Goal: Task Accomplishment & Management: Manage account settings

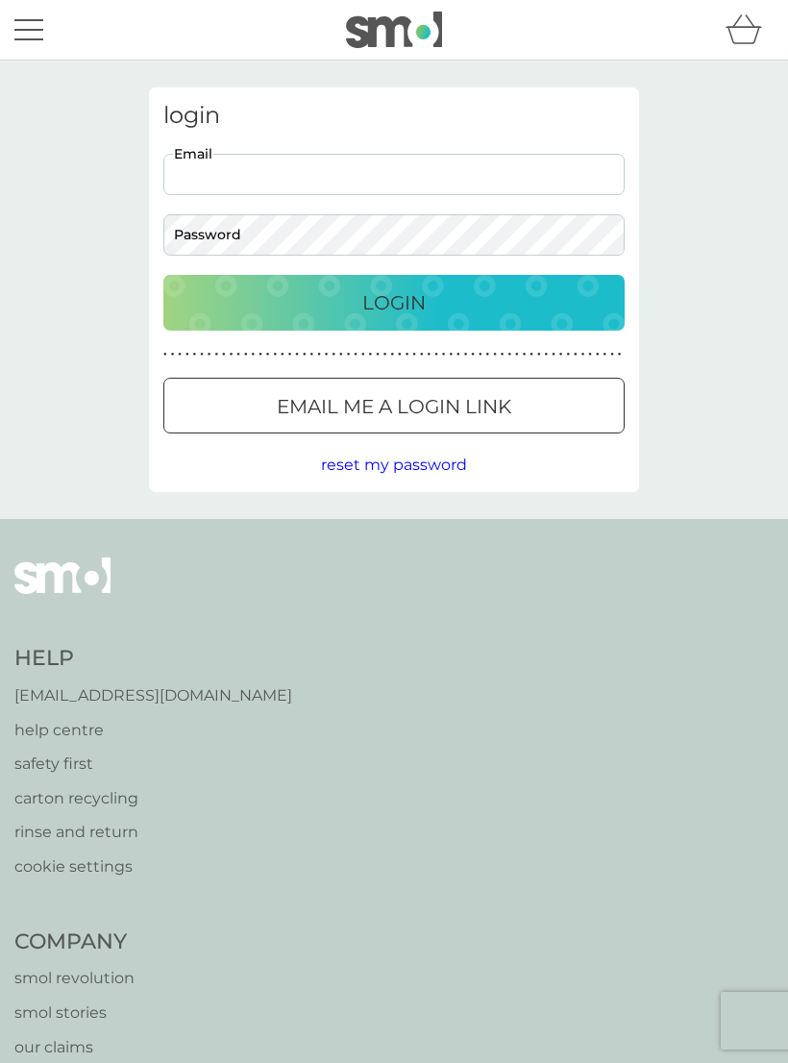
type input "vivhowells@btinternet.com"
click at [394, 302] on button "Login" at bounding box center [393, 303] width 461 height 56
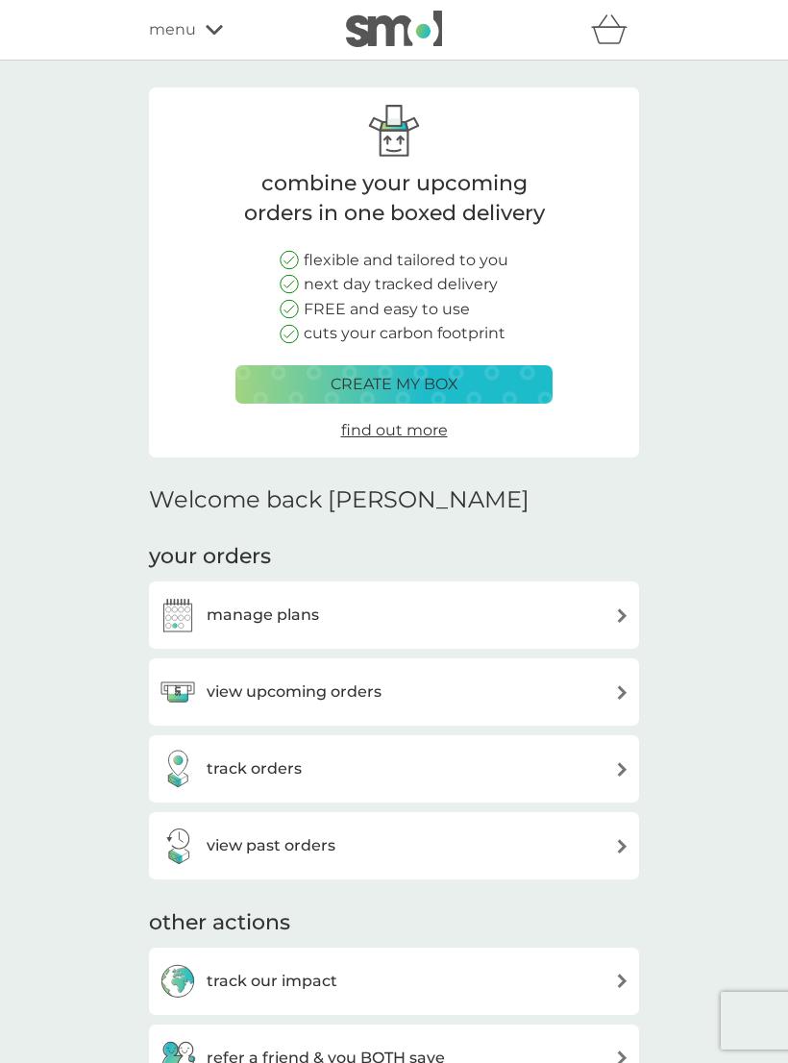
click at [271, 700] on div "view upcoming orders" at bounding box center [270, 692] width 223 height 38
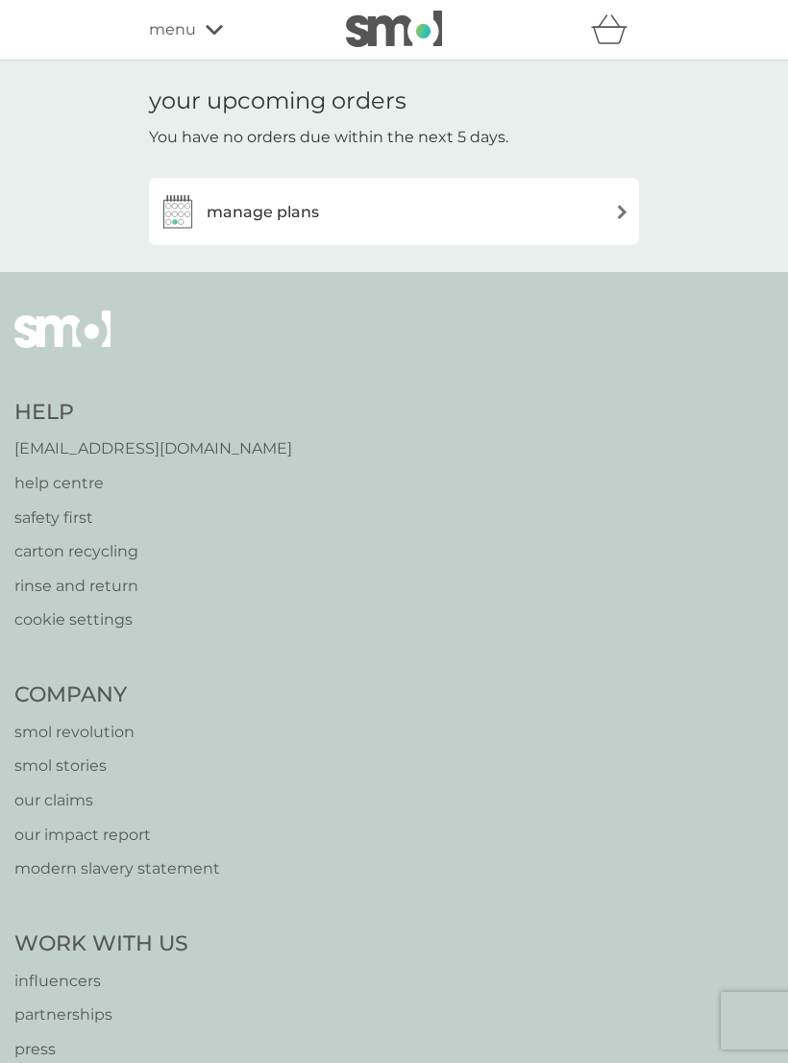
click at [604, 204] on div "manage plans" at bounding box center [394, 211] width 471 height 38
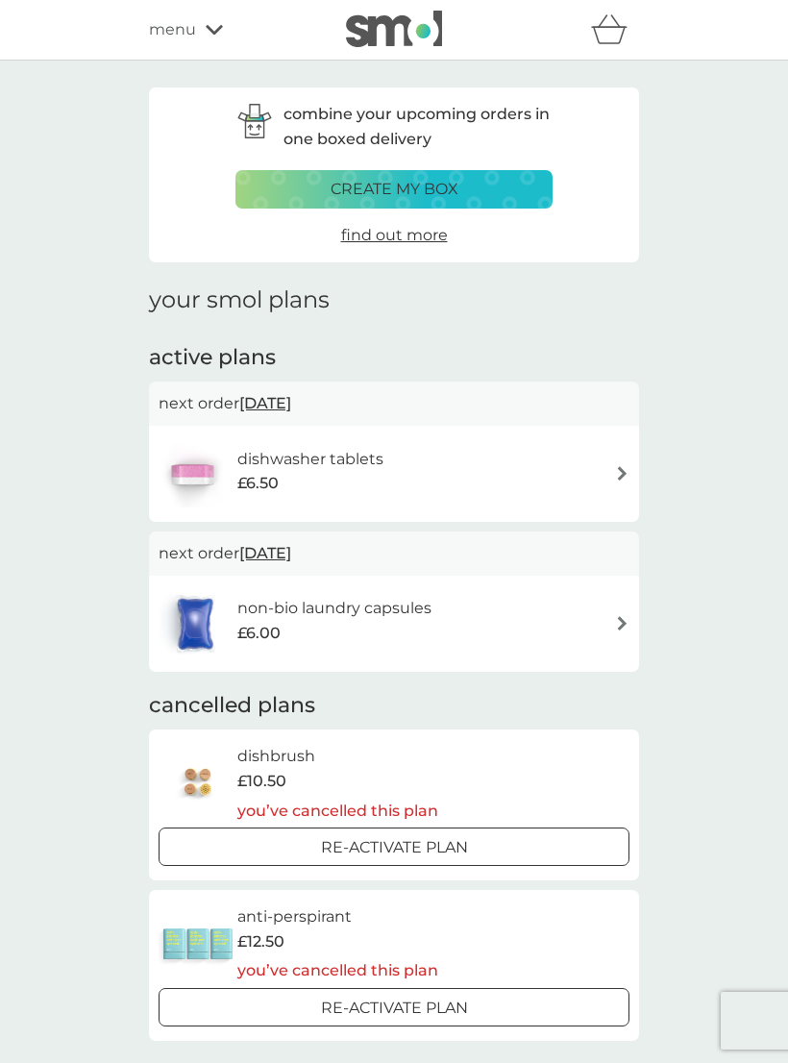
click at [197, 22] on div "menu" at bounding box center [230, 29] width 163 height 25
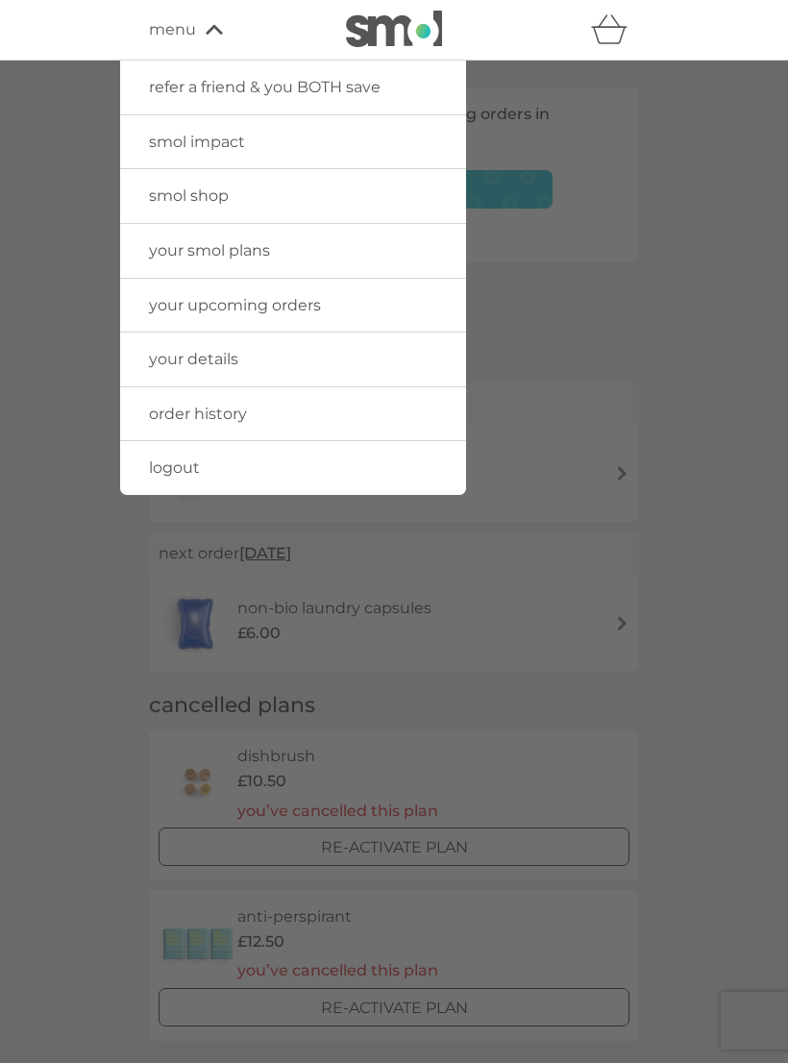
click at [89, 577] on div at bounding box center [394, 592] width 788 height 1063
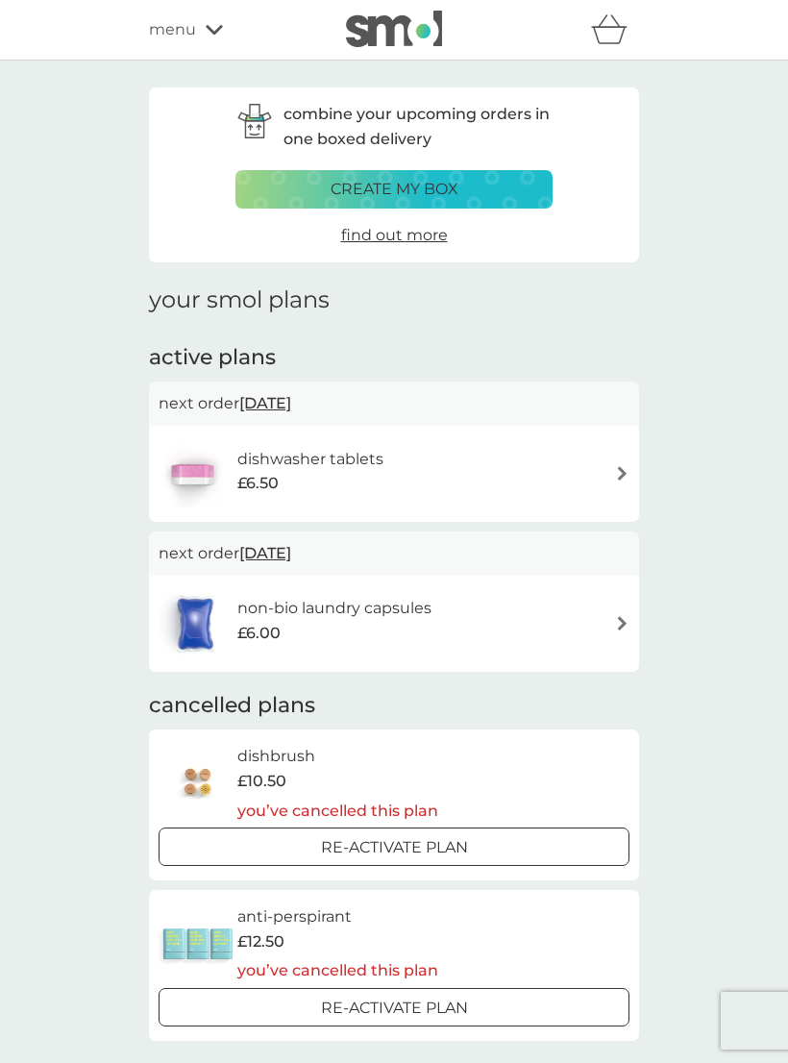
click at [604, 628] on div "non-bio laundry capsules £6.00" at bounding box center [394, 623] width 471 height 67
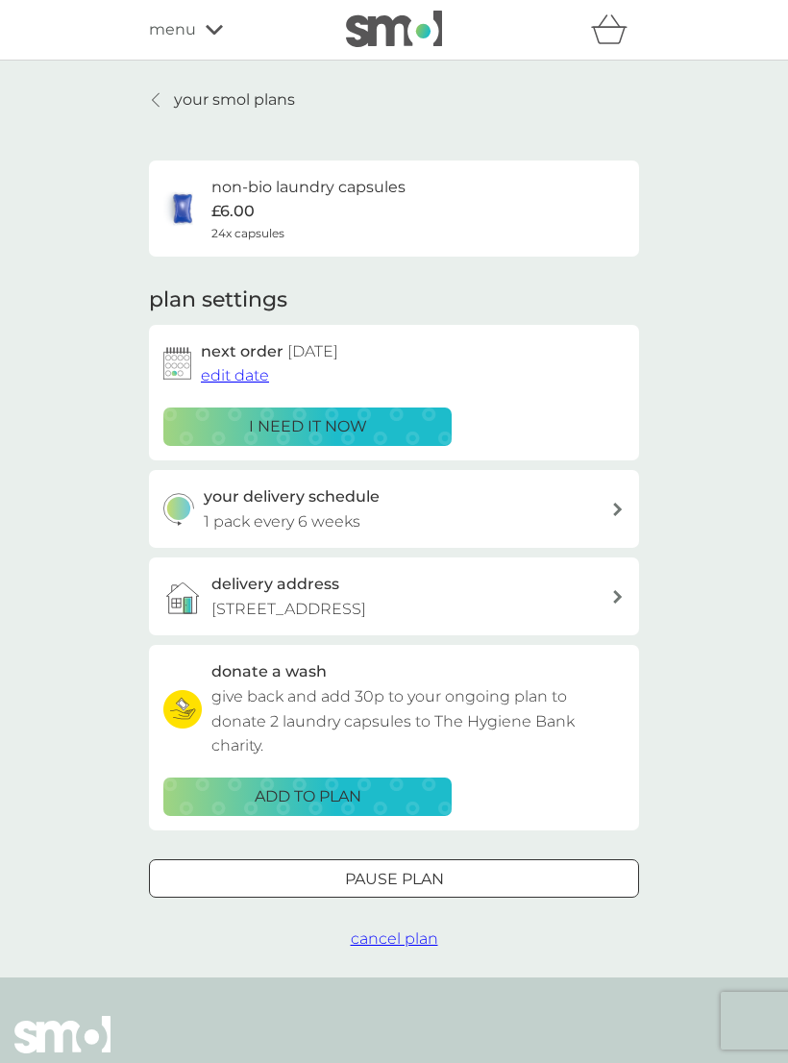
click at [400, 931] on span "cancel plan" at bounding box center [394, 938] width 87 height 18
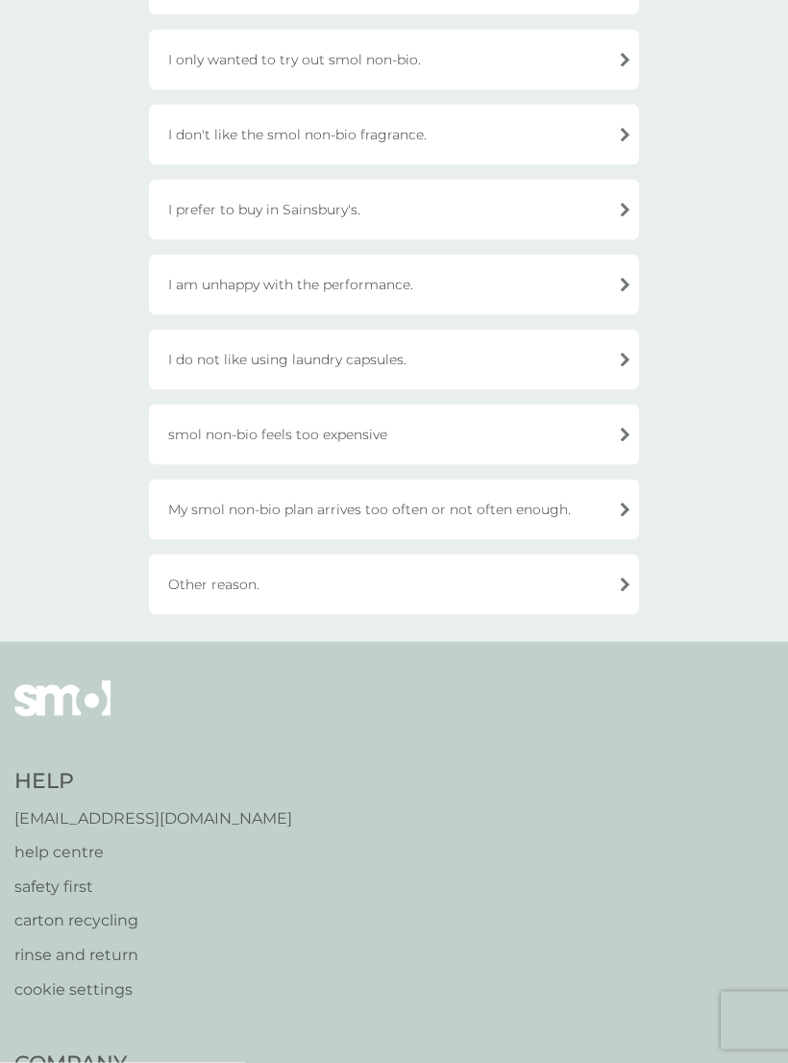
scroll to position [425, 0]
click at [615, 584] on div "Other reason." at bounding box center [394, 583] width 490 height 61
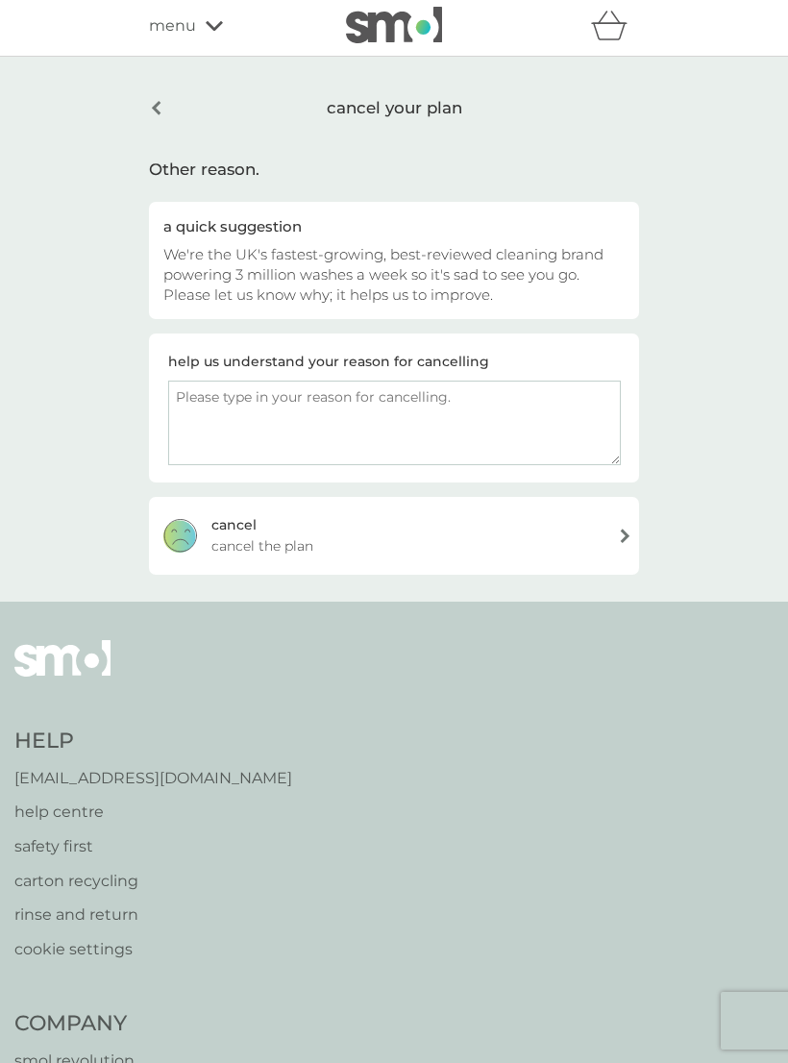
scroll to position [8, 0]
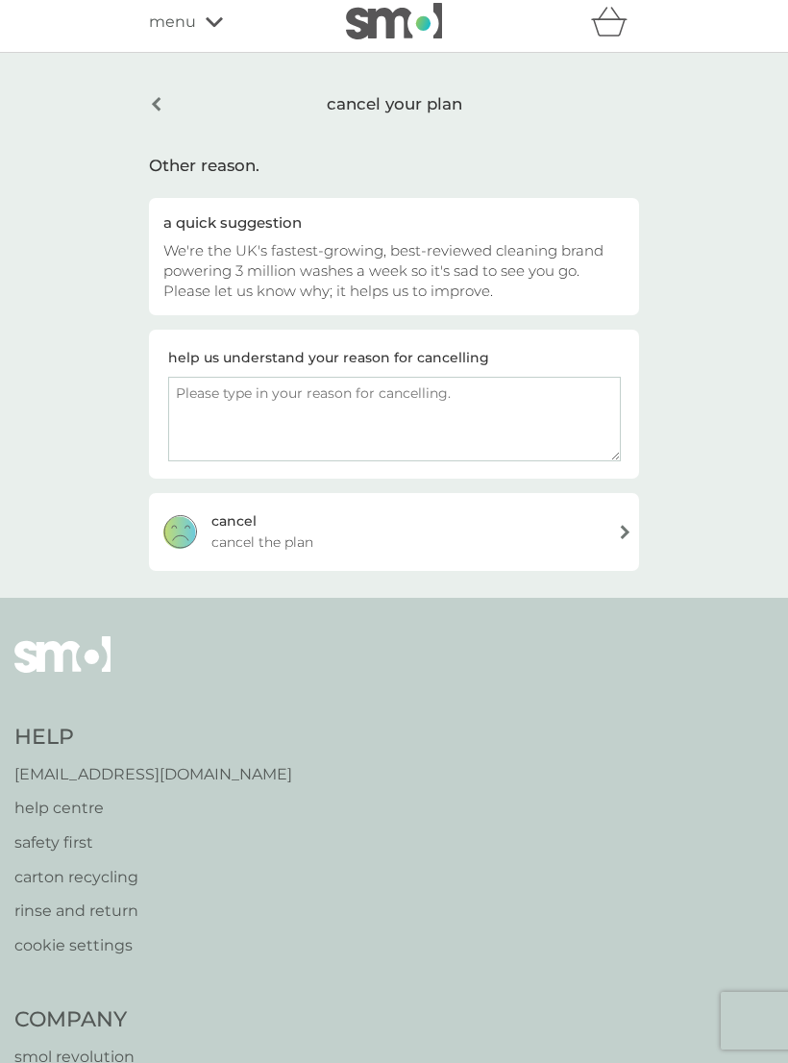
click at [185, 394] on textarea at bounding box center [394, 419] width 453 height 85
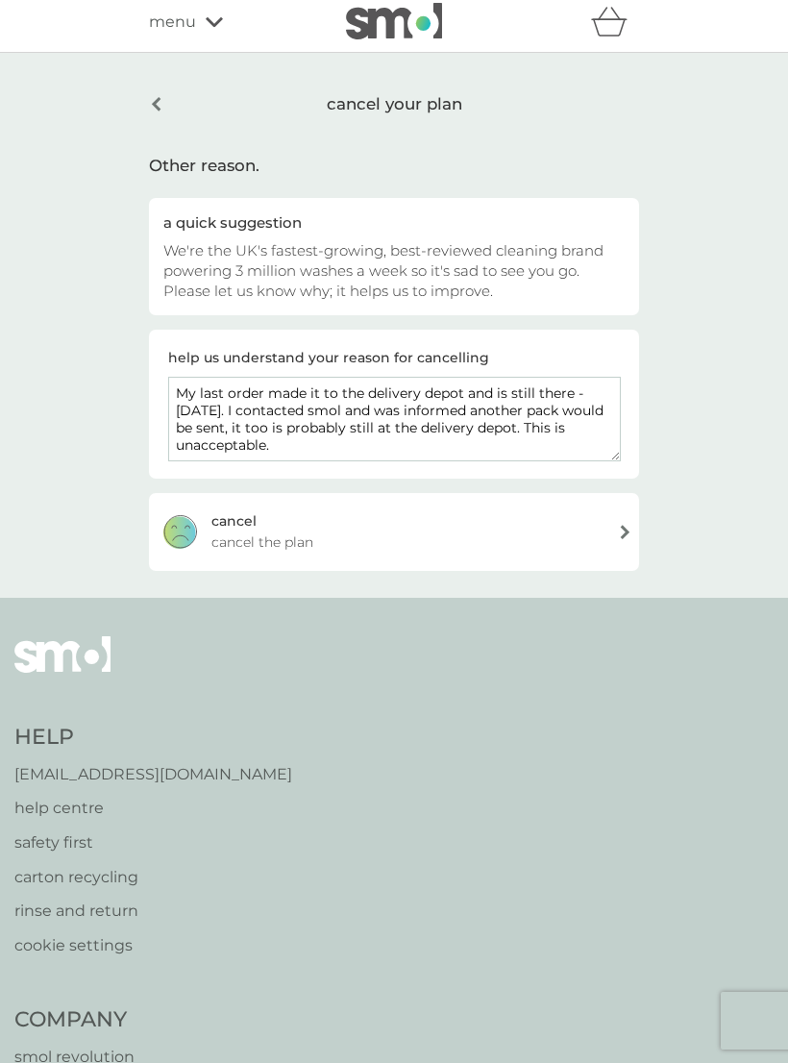
type textarea "My last order made it to the delivery depot and is still there - [DATE]. I cont…"
click at [401, 518] on div "[PERSON_NAME] the plan" at bounding box center [394, 531] width 490 height 77
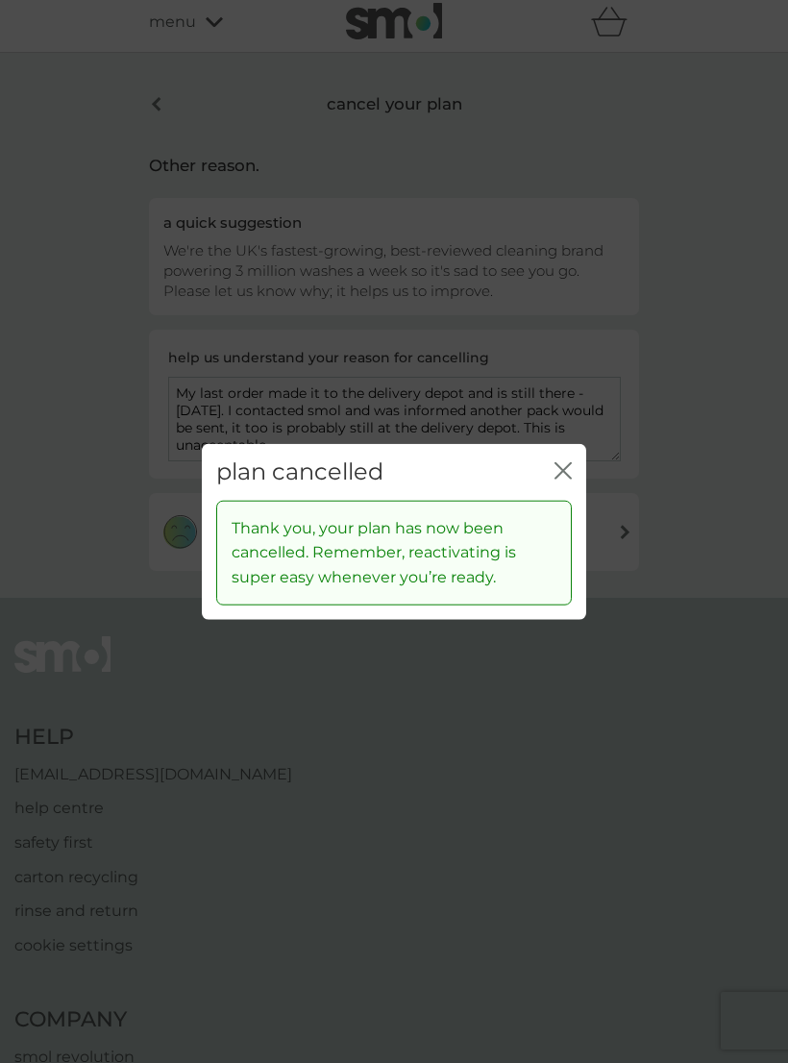
click at [563, 466] on icon "close" at bounding box center [563, 470] width 17 height 17
